Goal: Information Seeking & Learning: Understand process/instructions

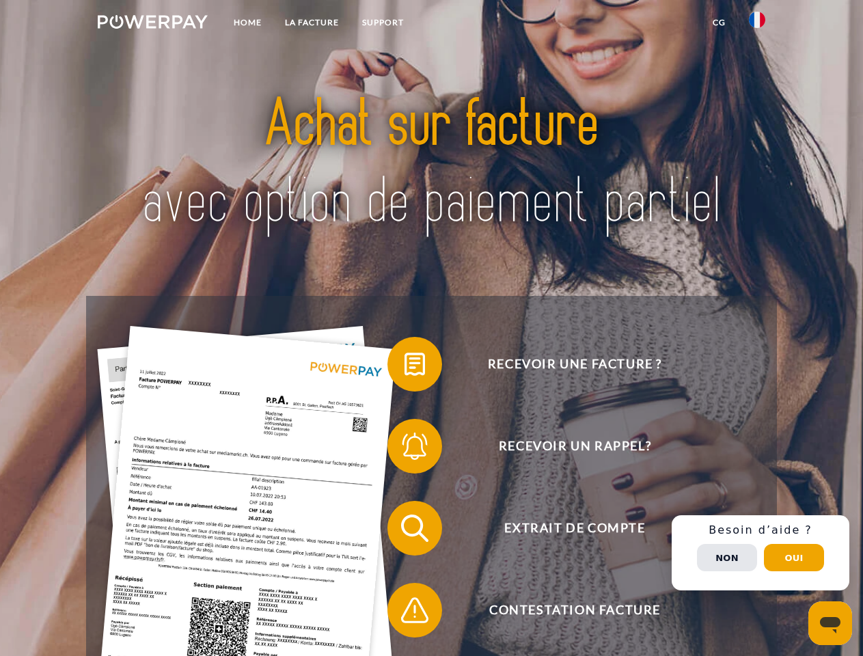
click at [152, 24] on img at bounding box center [153, 22] width 110 height 14
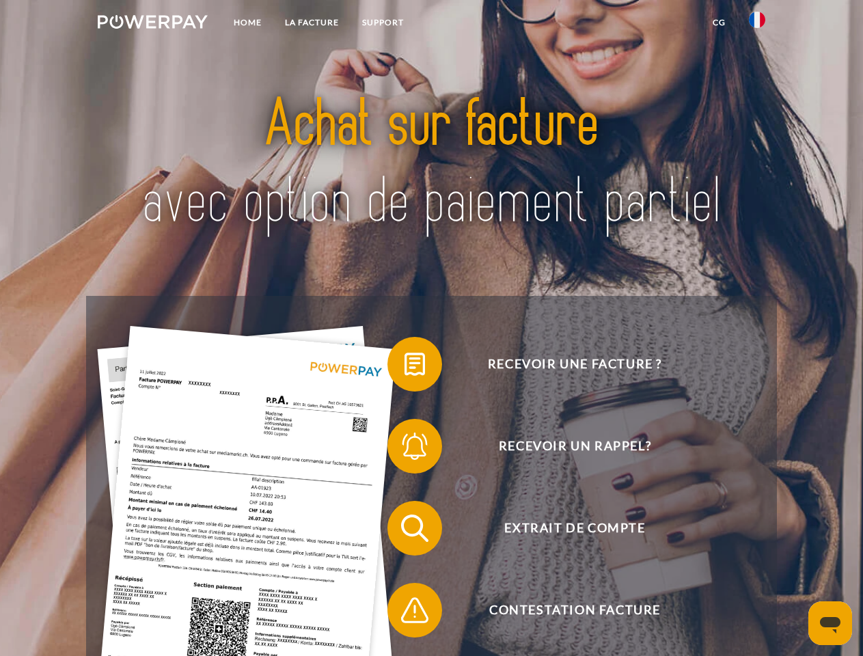
click at [757, 24] on img at bounding box center [757, 20] width 16 height 16
click at [719, 23] on link "CG" at bounding box center [719, 22] width 36 height 25
click at [405, 367] on span at bounding box center [394, 364] width 68 height 68
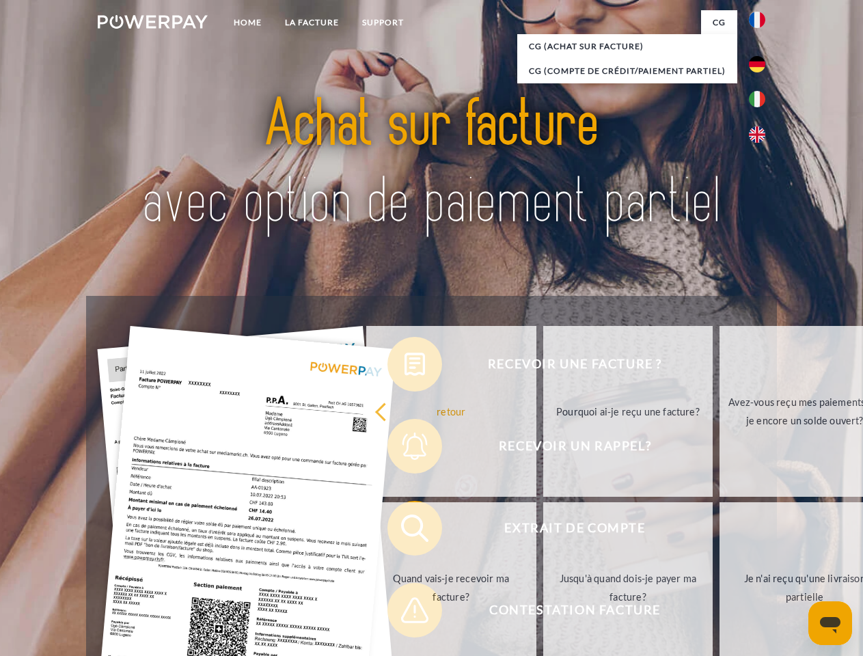
click at [405, 449] on div "Recevoir une facture ? Recevoir un rappel? Extrait de compte retour" at bounding box center [431, 569] width 690 height 547
click at [543, 531] on link "Jusqu'à quand dois-je payer ma facture?" at bounding box center [628, 587] width 170 height 171
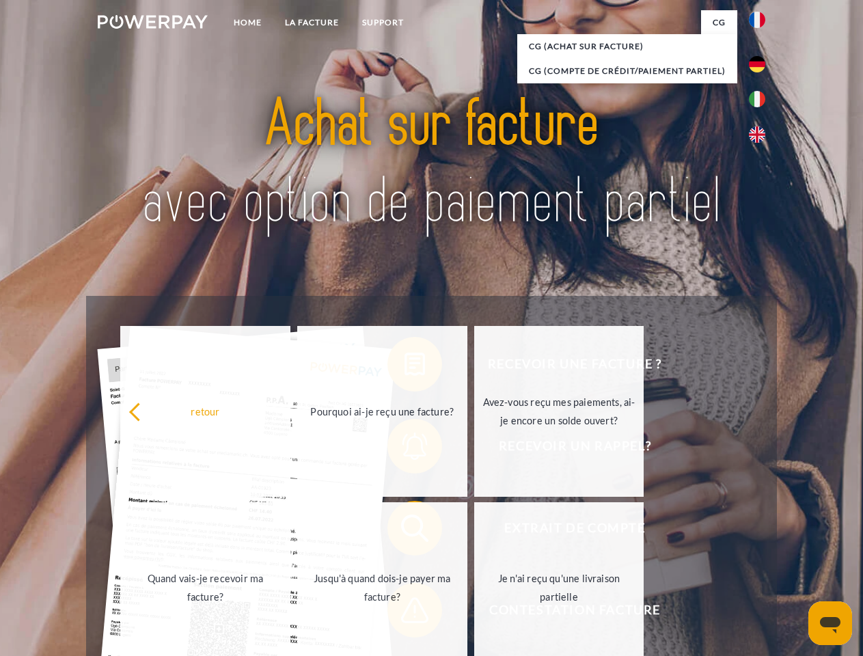
click at [405, 613] on span at bounding box center [394, 610] width 68 height 68
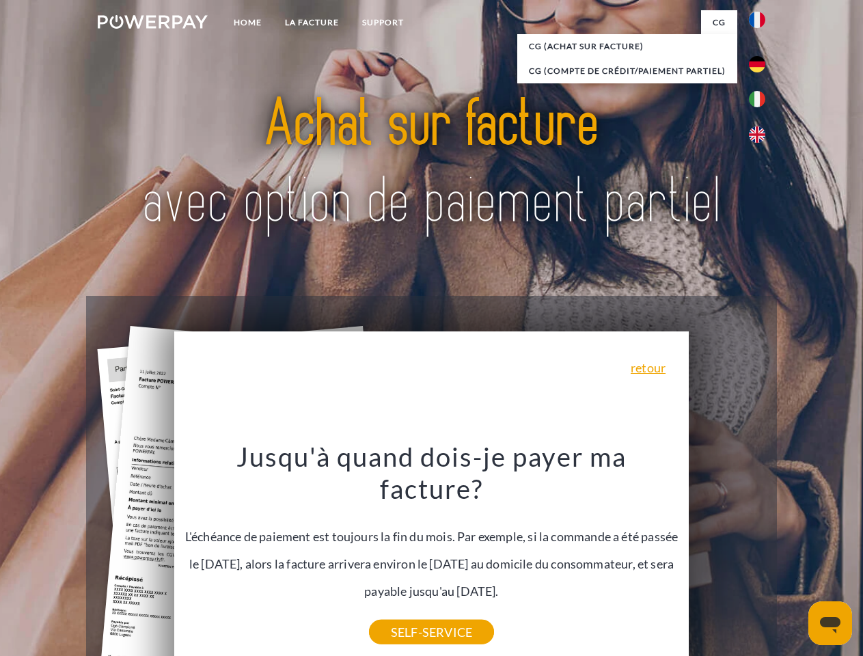
click at [761, 553] on div "Recevoir une facture ? Recevoir un rappel? Extrait de compte retour" at bounding box center [431, 569] width 690 height 547
click at [727, 556] on span "Extrait de compte" at bounding box center [574, 528] width 335 height 55
click at [794, 558] on header "Home LA FACTURE Support" at bounding box center [431, 472] width 863 height 944
